Goal: Transaction & Acquisition: Purchase product/service

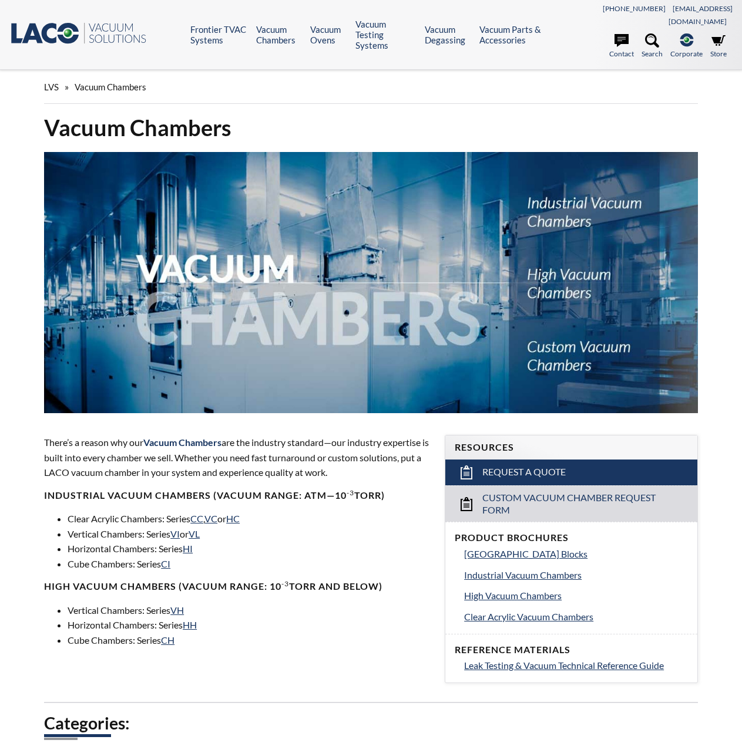
select select "Language Translate Widget"
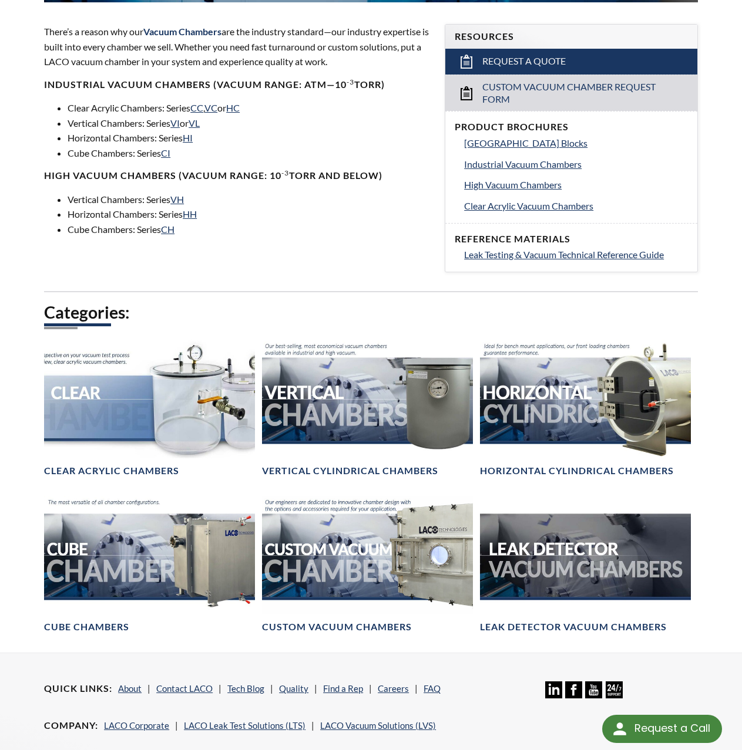
scroll to position [470, 0]
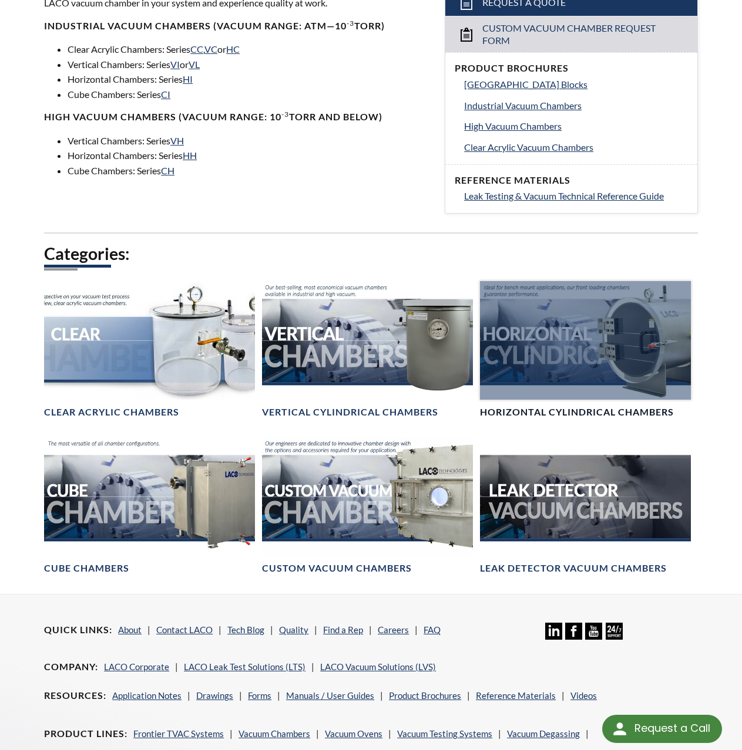
click at [564, 311] on div at bounding box center [585, 340] width 211 height 118
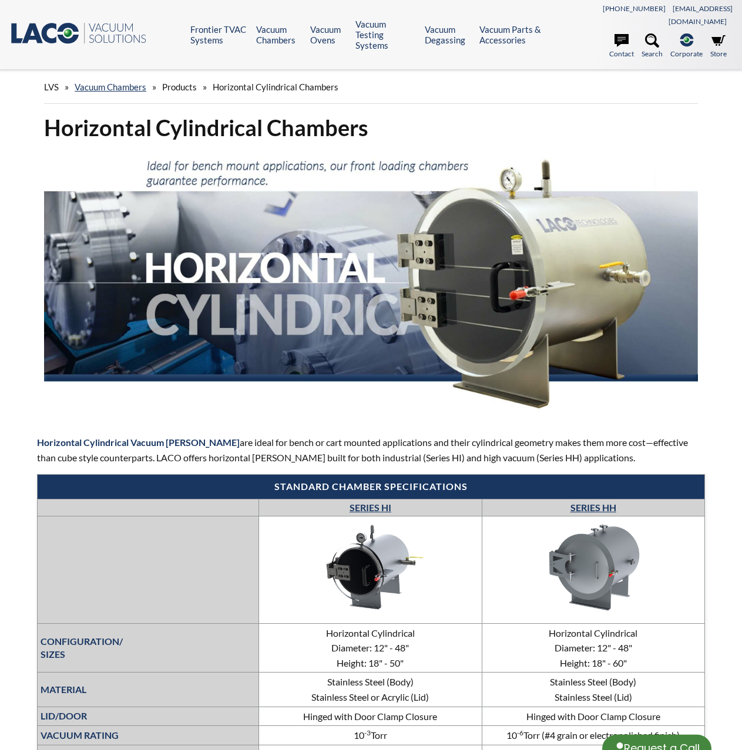
select select "Language Translate Widget"
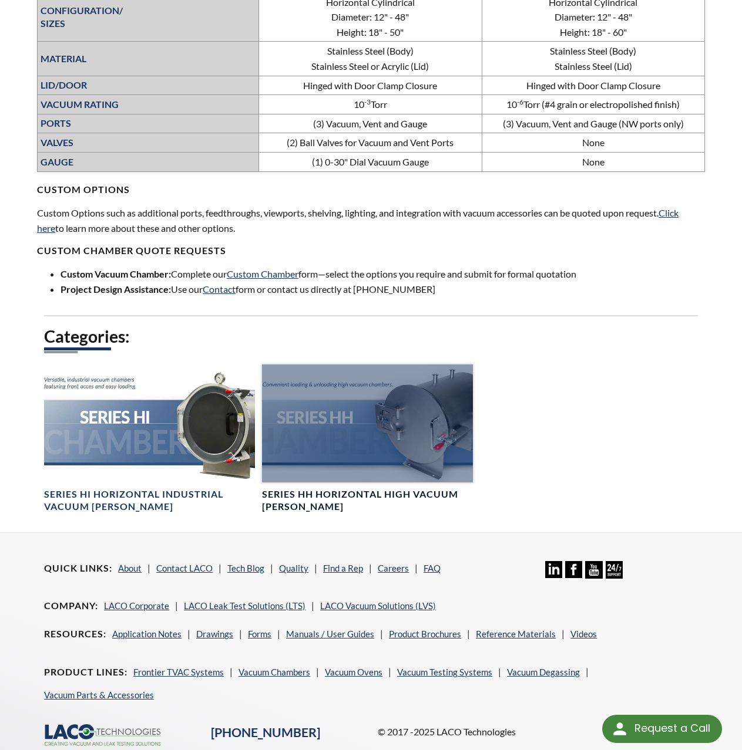
scroll to position [528, 0]
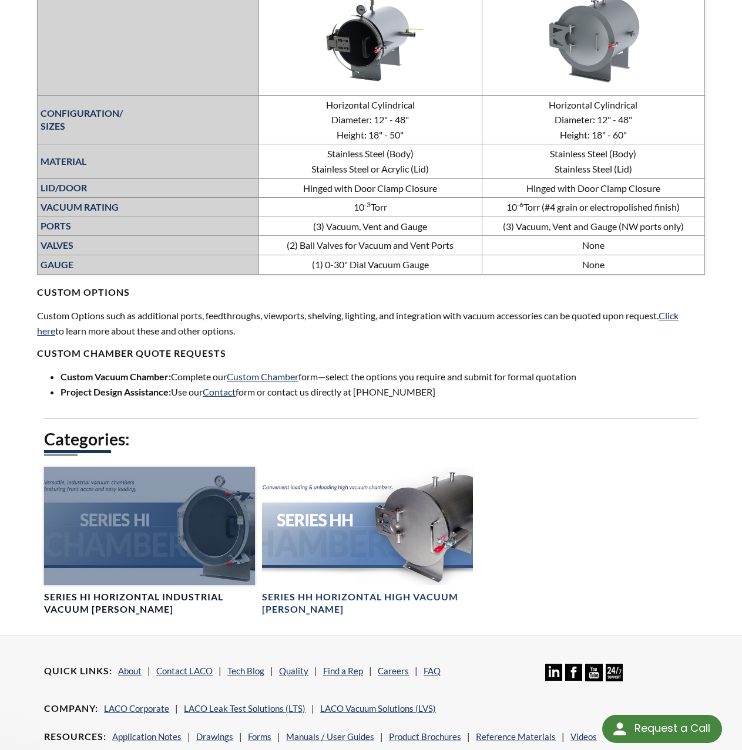
click at [186, 501] on div at bounding box center [149, 526] width 211 height 118
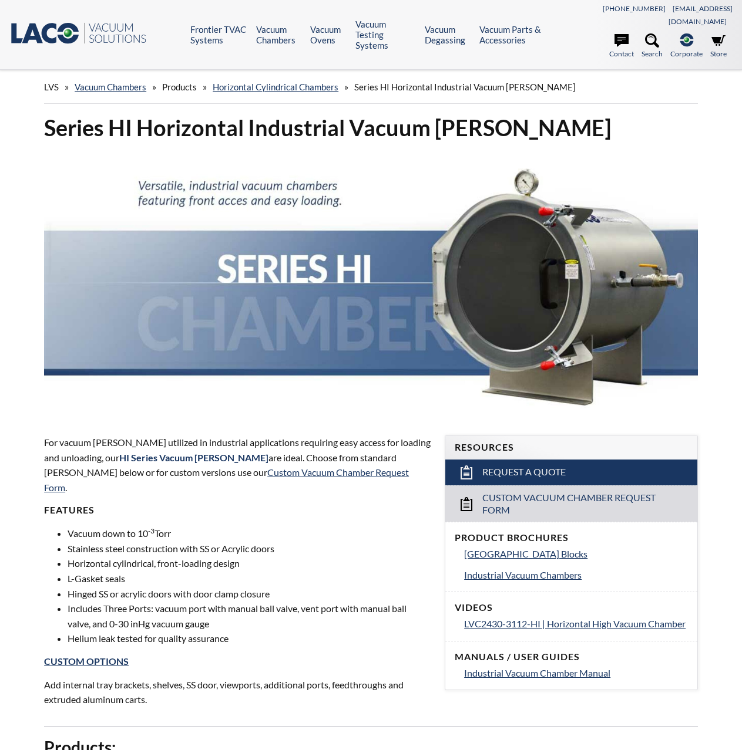
select select "Language Translate Widget"
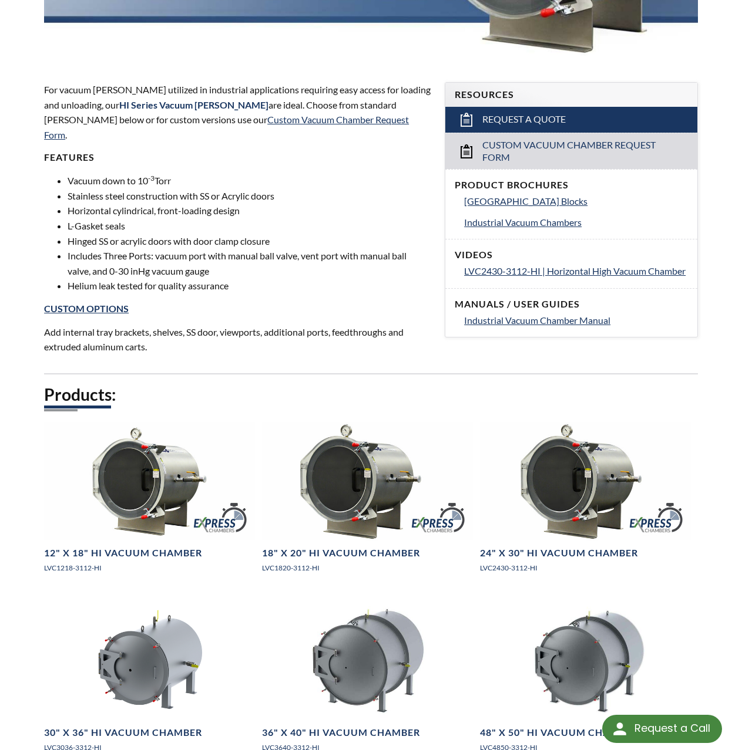
scroll to position [352, 0]
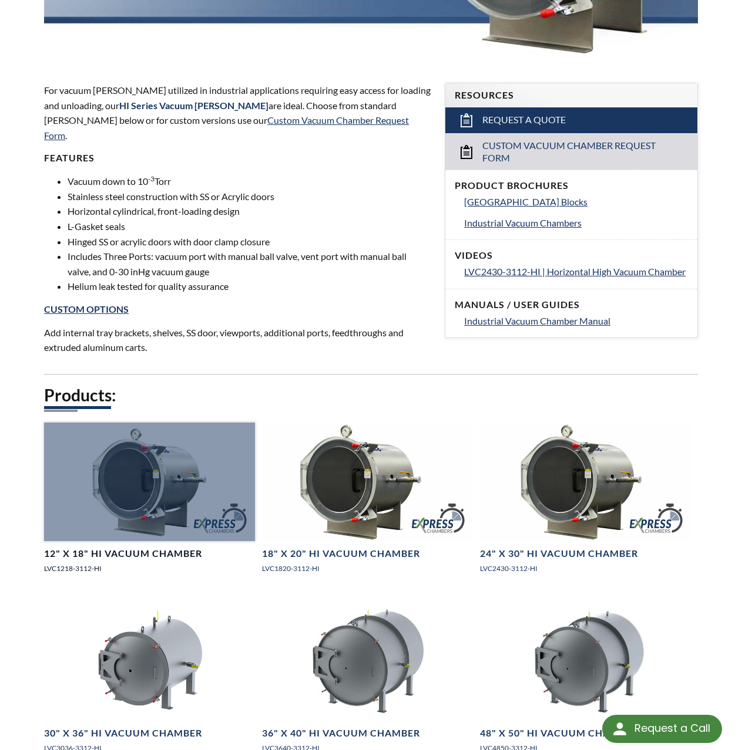
click at [120, 457] on div at bounding box center [149, 482] width 211 height 118
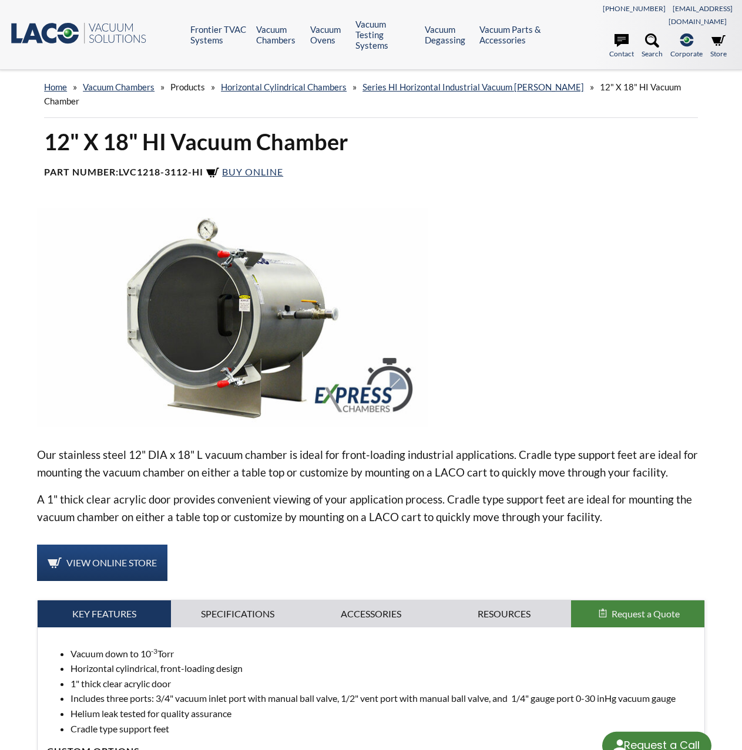
select select "Language Translate Widget"
click at [248, 166] on span "Buy Online" at bounding box center [252, 171] width 61 height 11
